Goal: Check status

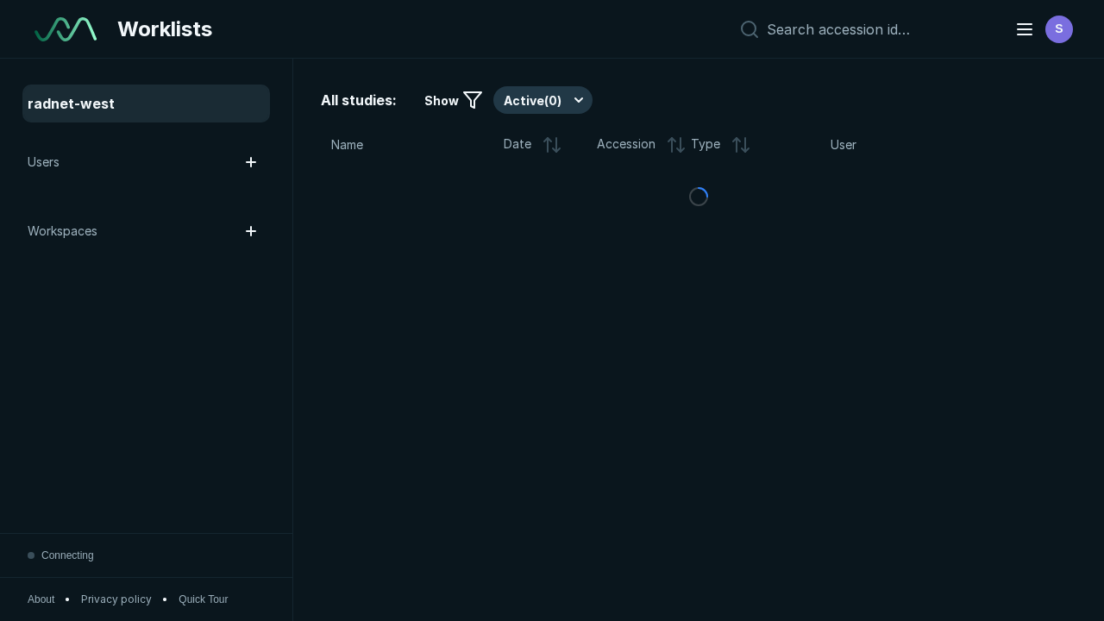
scroll to position [4710, 7184]
